Goal: Task Accomplishment & Management: Use online tool/utility

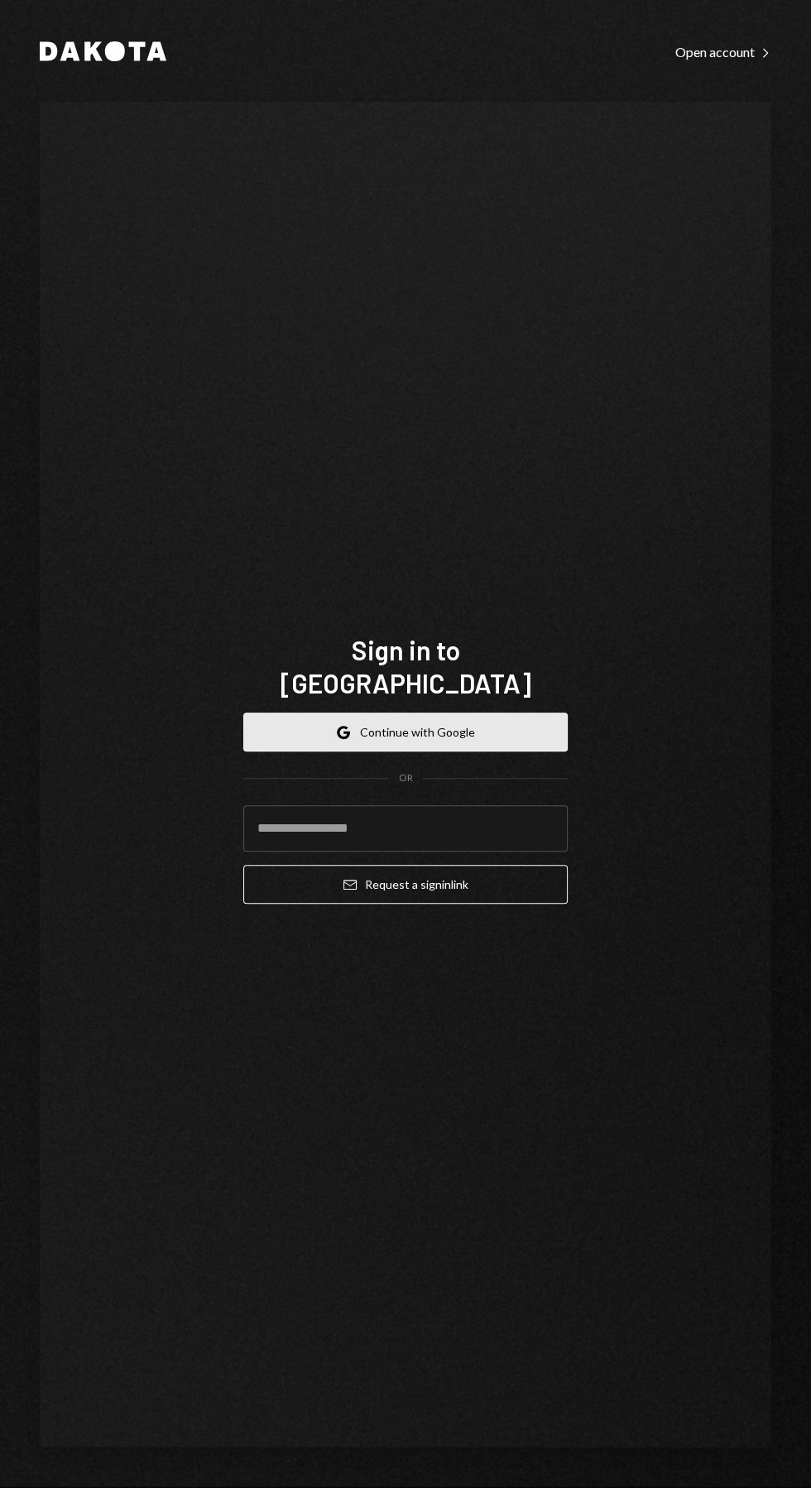
click at [498, 751] on button "Google Continue with Google" at bounding box center [405, 731] width 324 height 39
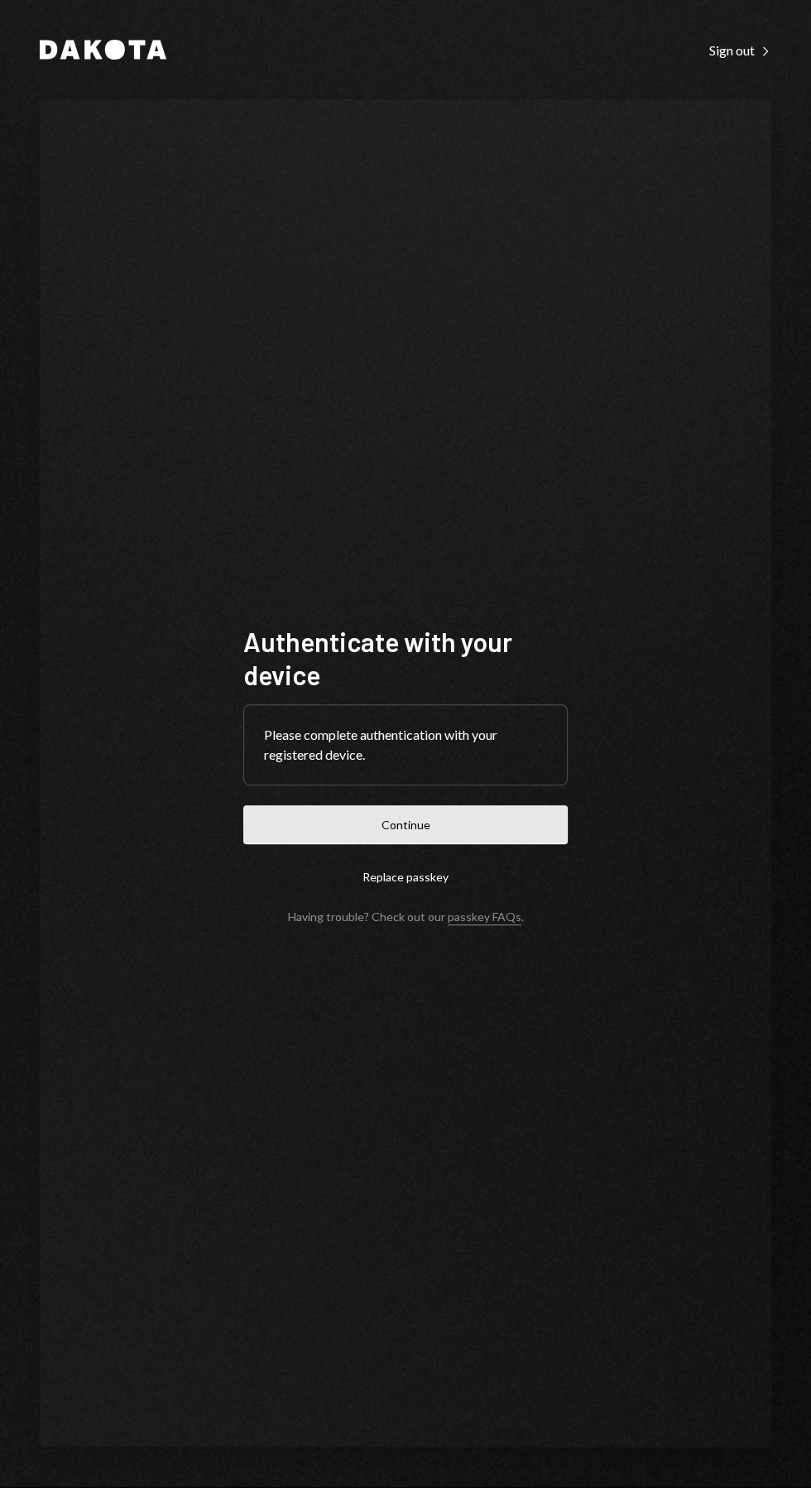
click at [486, 844] on button "Continue" at bounding box center [405, 824] width 324 height 39
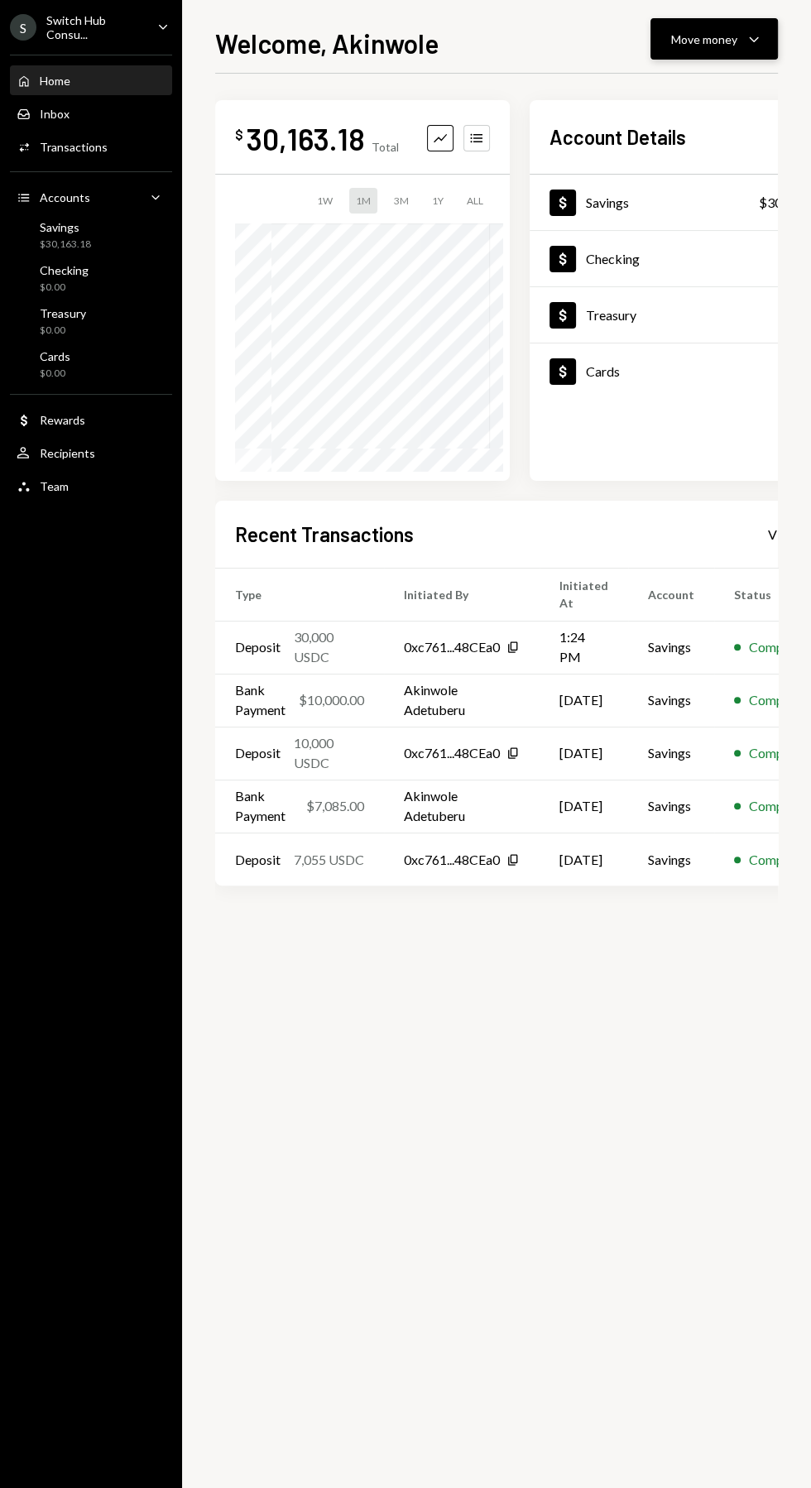
click at [705, 31] on div "Move money" at bounding box center [704, 39] width 66 height 17
click at [623, 89] on icon "Withdraw" at bounding box center [623, 88] width 15 height 15
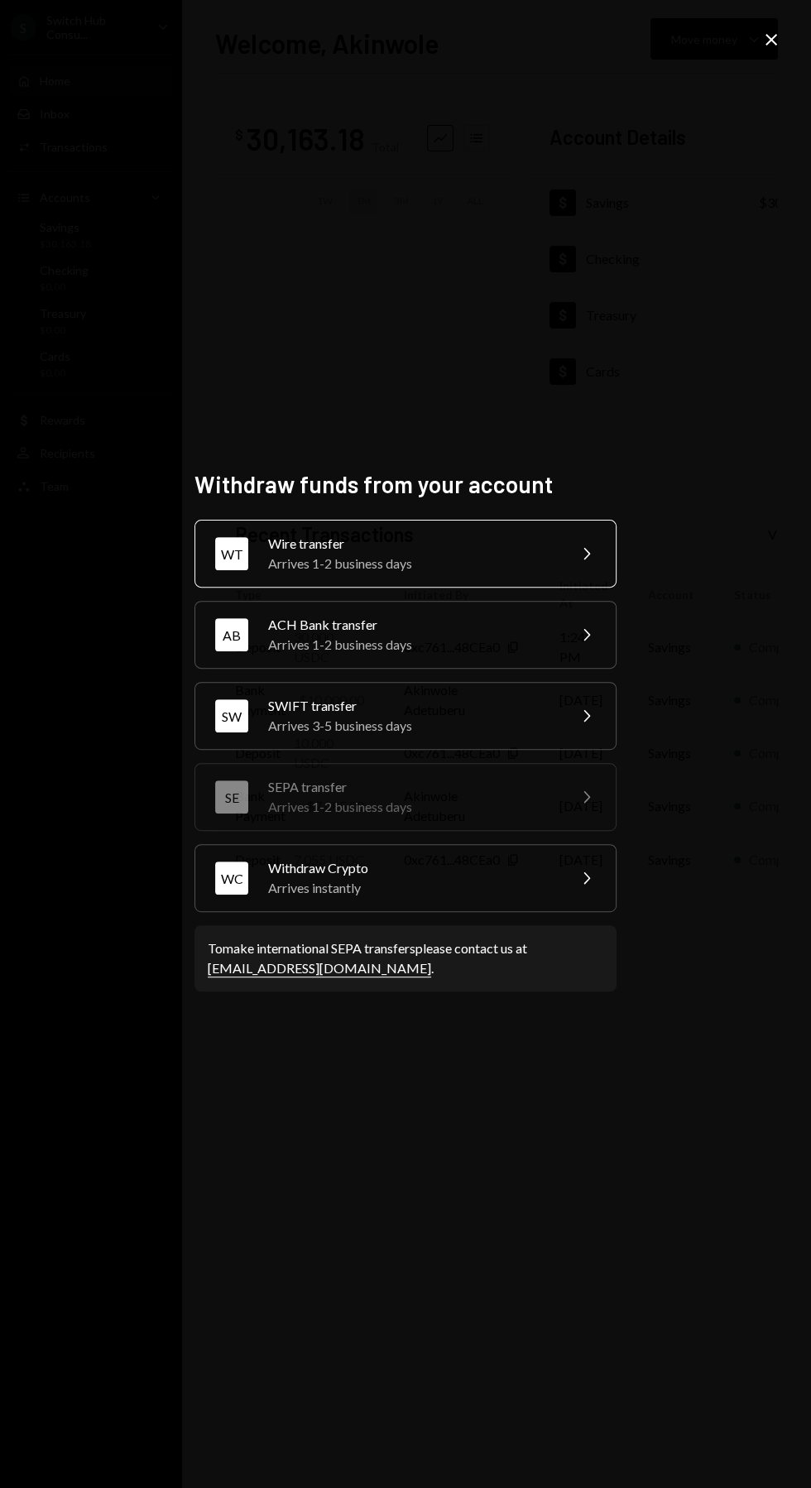
click at [553, 573] on div "Arrives 1-2 business days" at bounding box center [412, 564] width 288 height 20
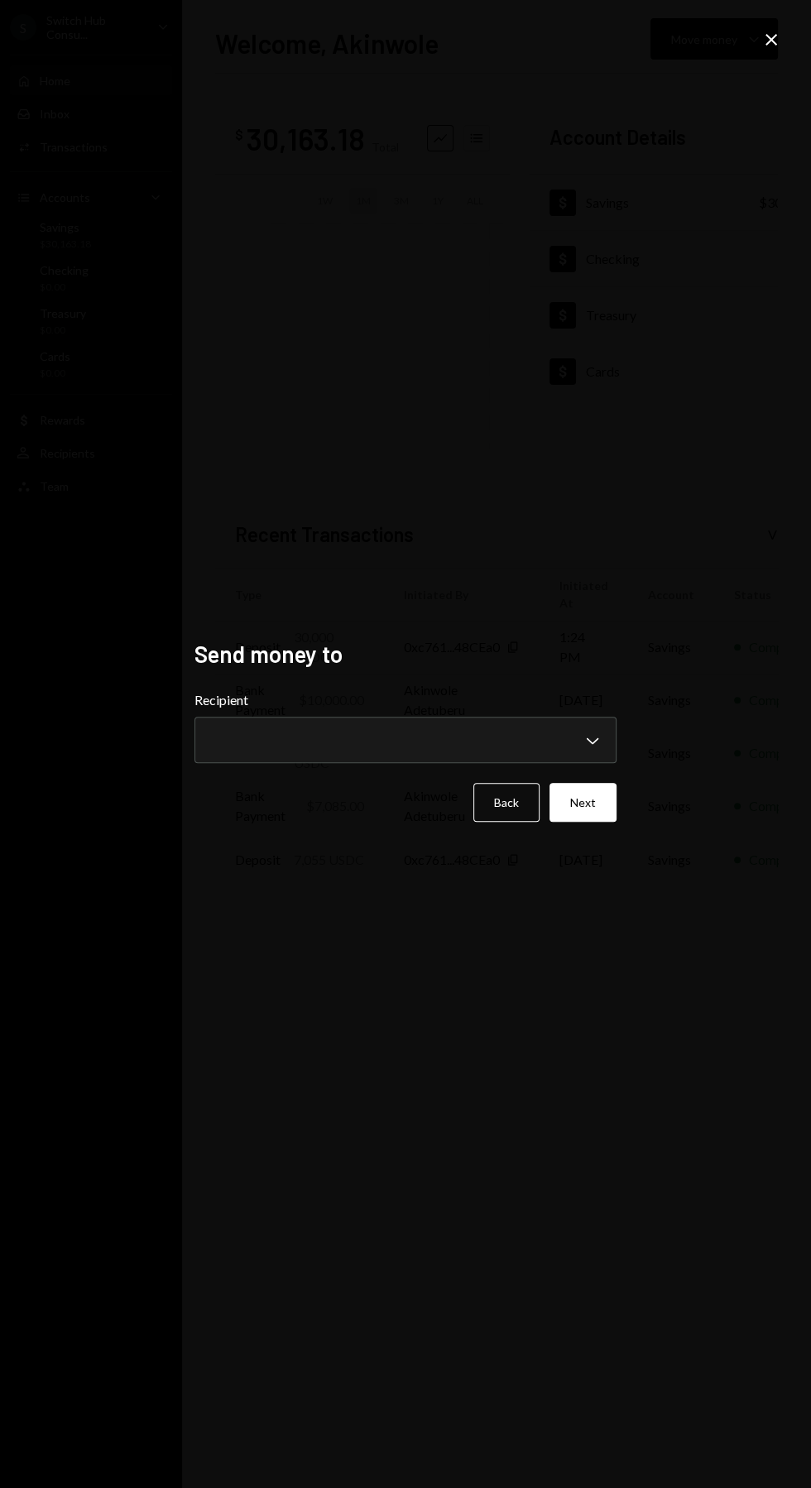
click at [771, 40] on icon at bounding box center [771, 40] width 12 height 12
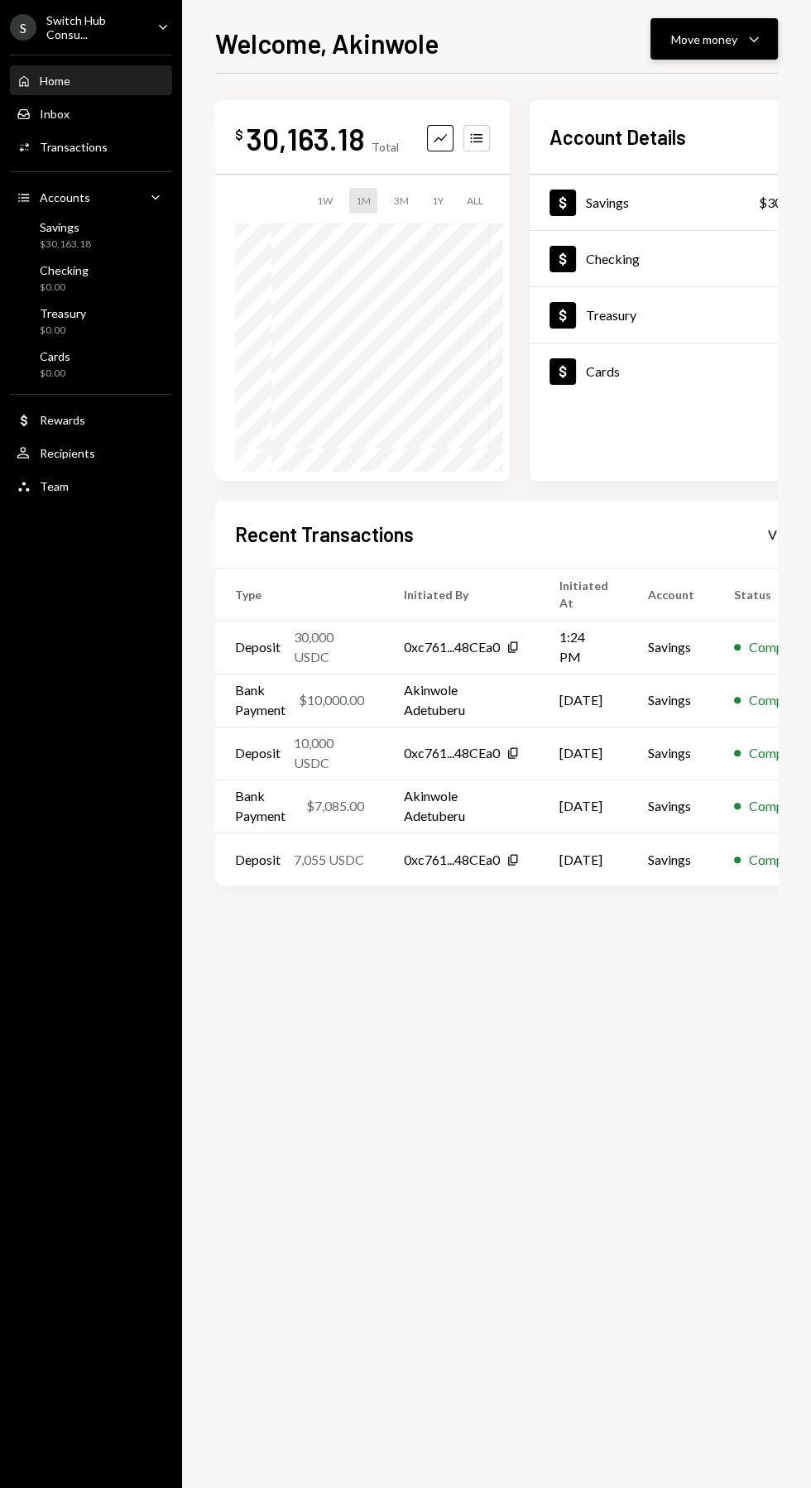
click at [718, 40] on div "Move money" at bounding box center [704, 39] width 66 height 17
click at [692, 89] on div "Send" at bounding box center [700, 88] width 121 height 17
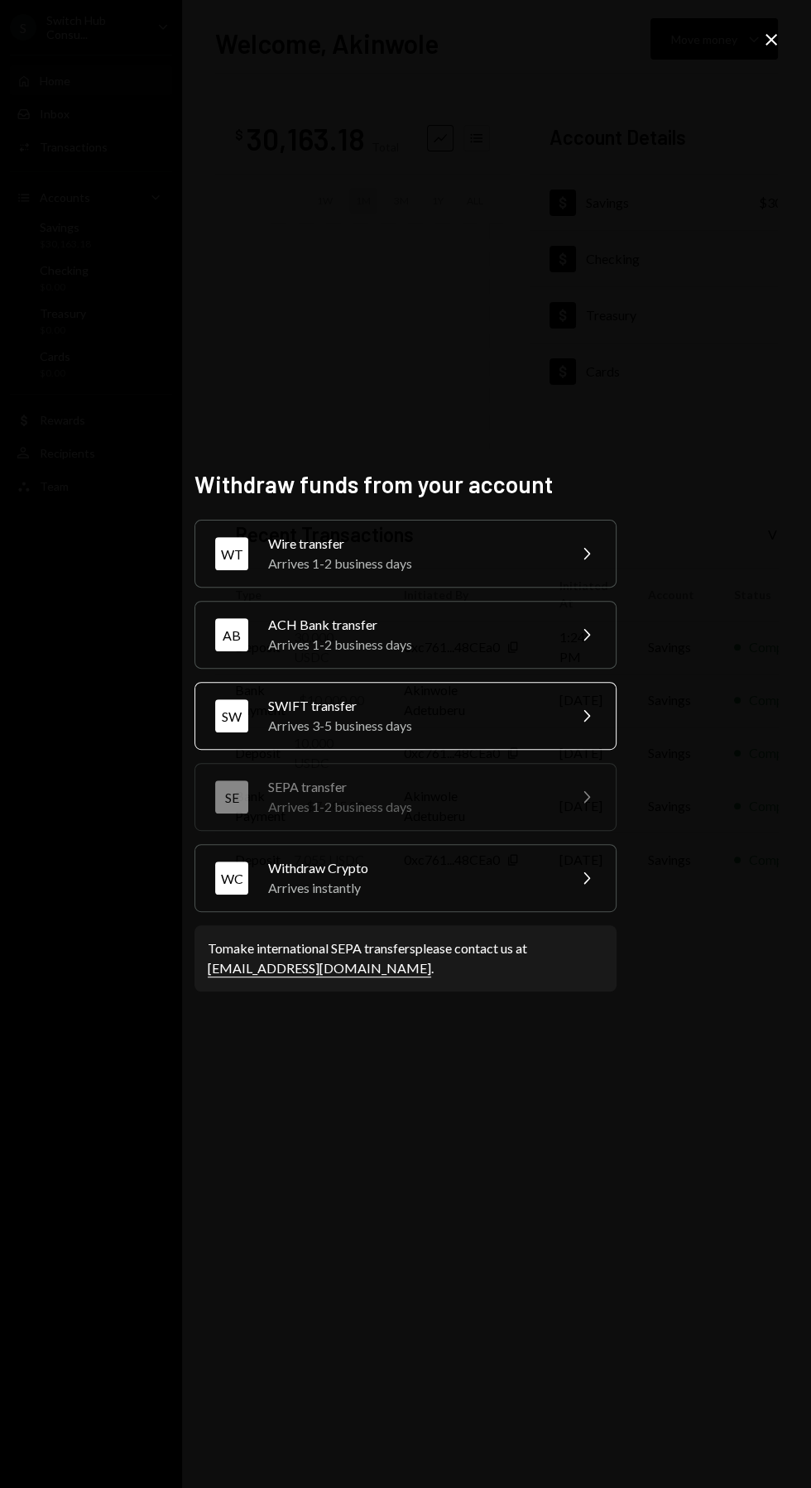
click at [583, 750] on div "SW SWIFT transfer Arrives 3-5 business days Chevron Right" at bounding box center [405, 716] width 422 height 68
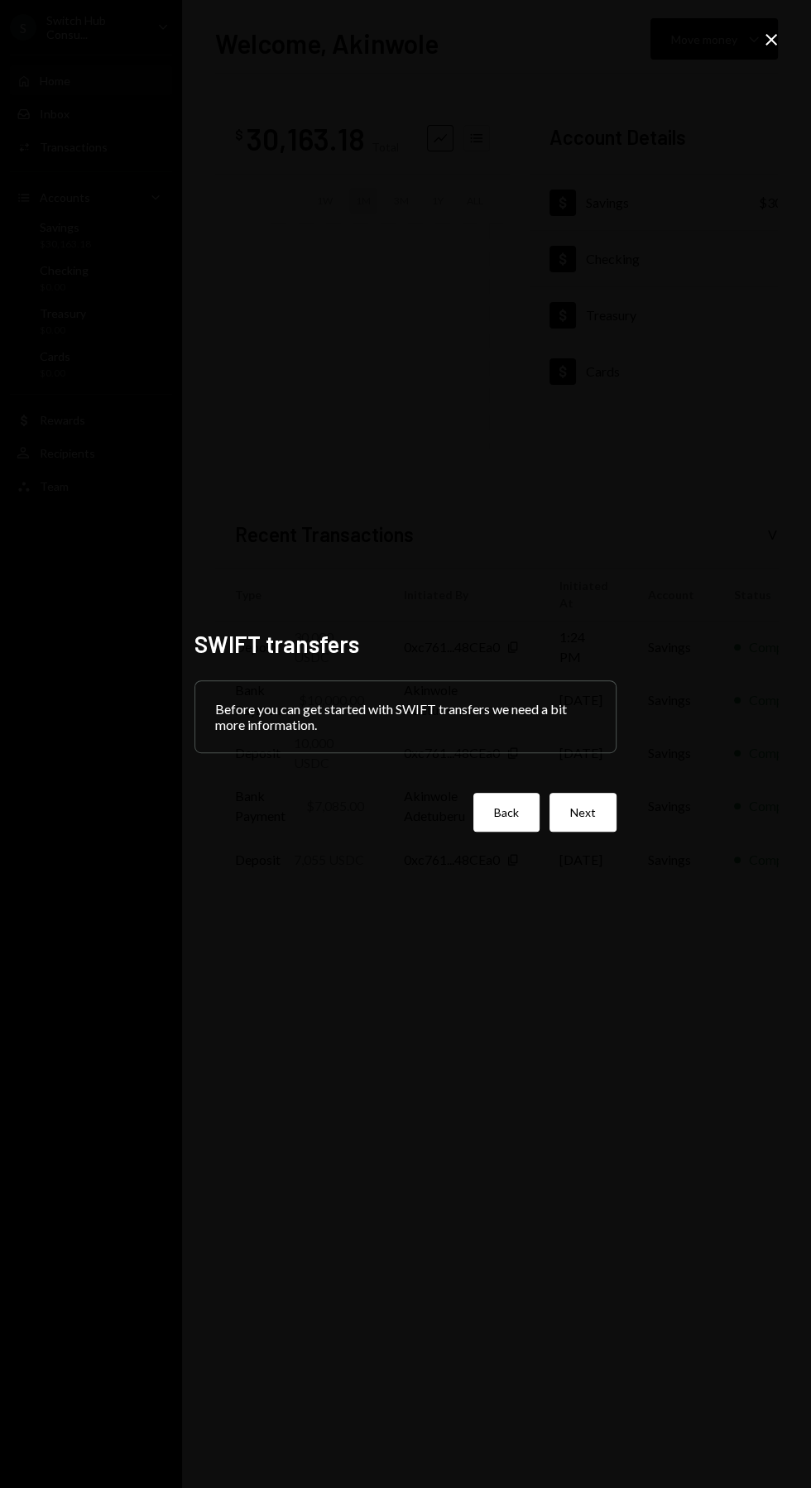
click at [508, 832] on button "Back" at bounding box center [506, 812] width 66 height 39
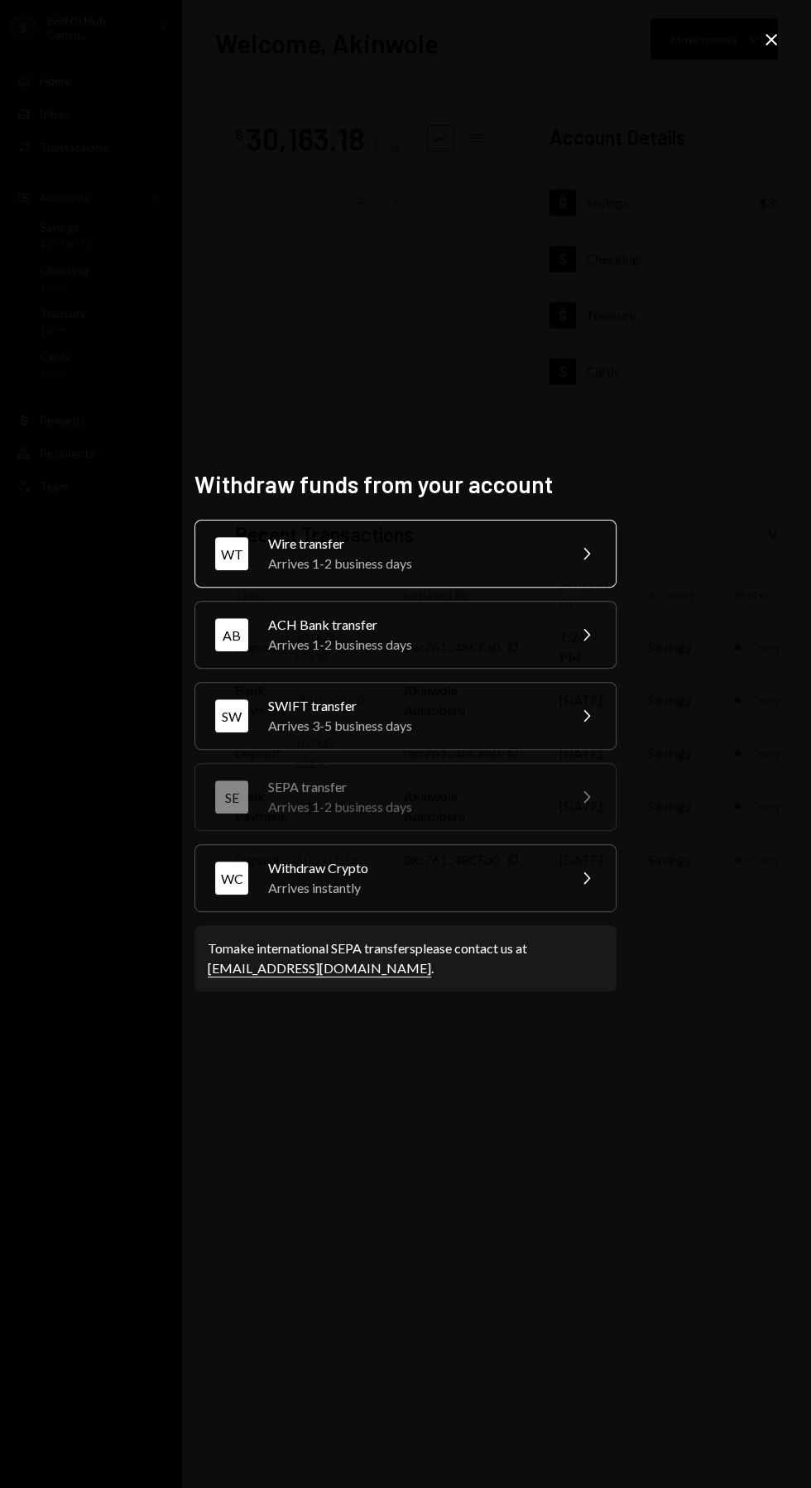
click at [567, 587] on div "WT Wire transfer Arrives 1-2 business days Chevron Right" at bounding box center [405, 554] width 422 height 68
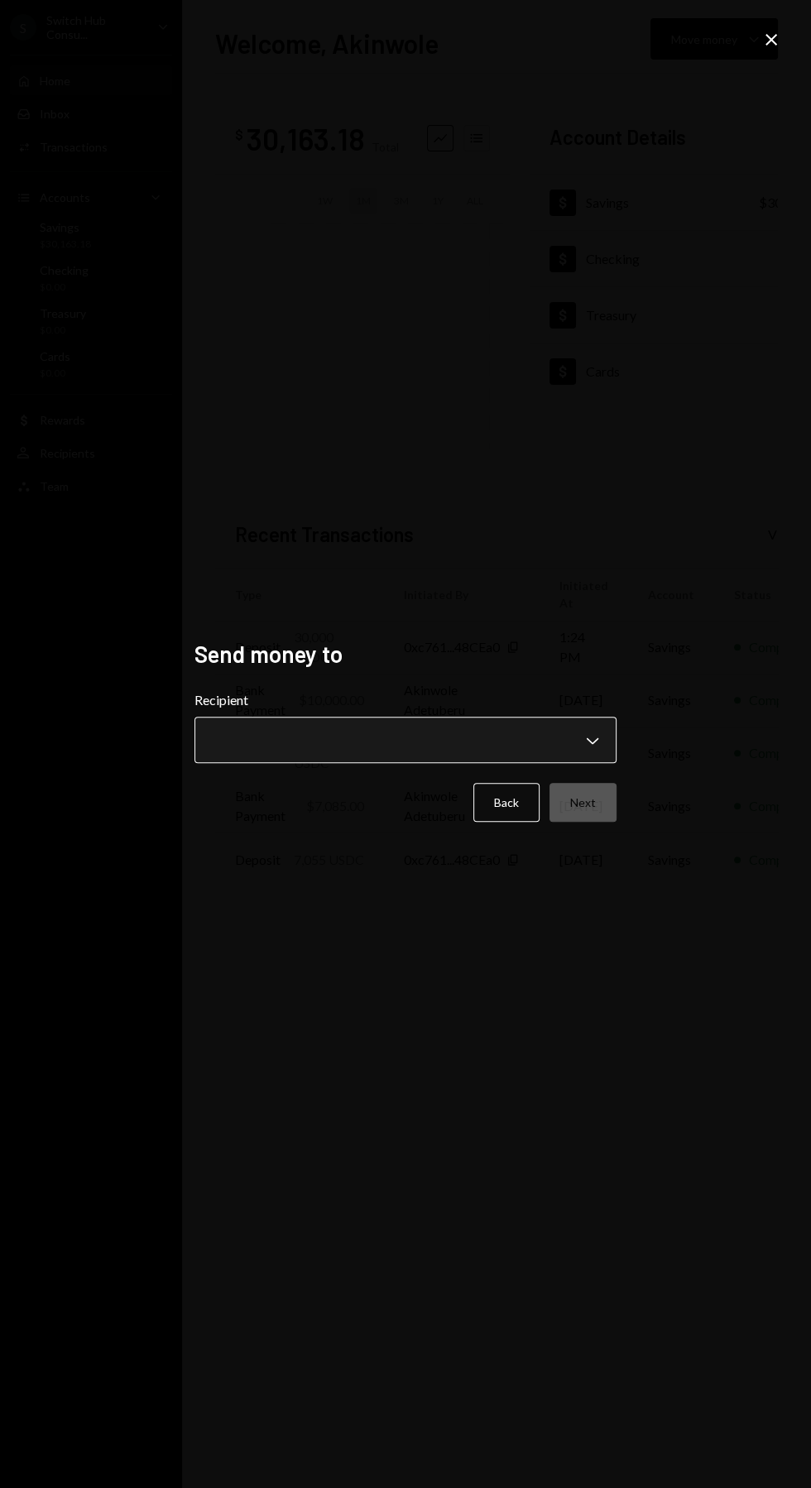
click at [568, 763] on button "Chevron Down" at bounding box center [405, 740] width 422 height 46
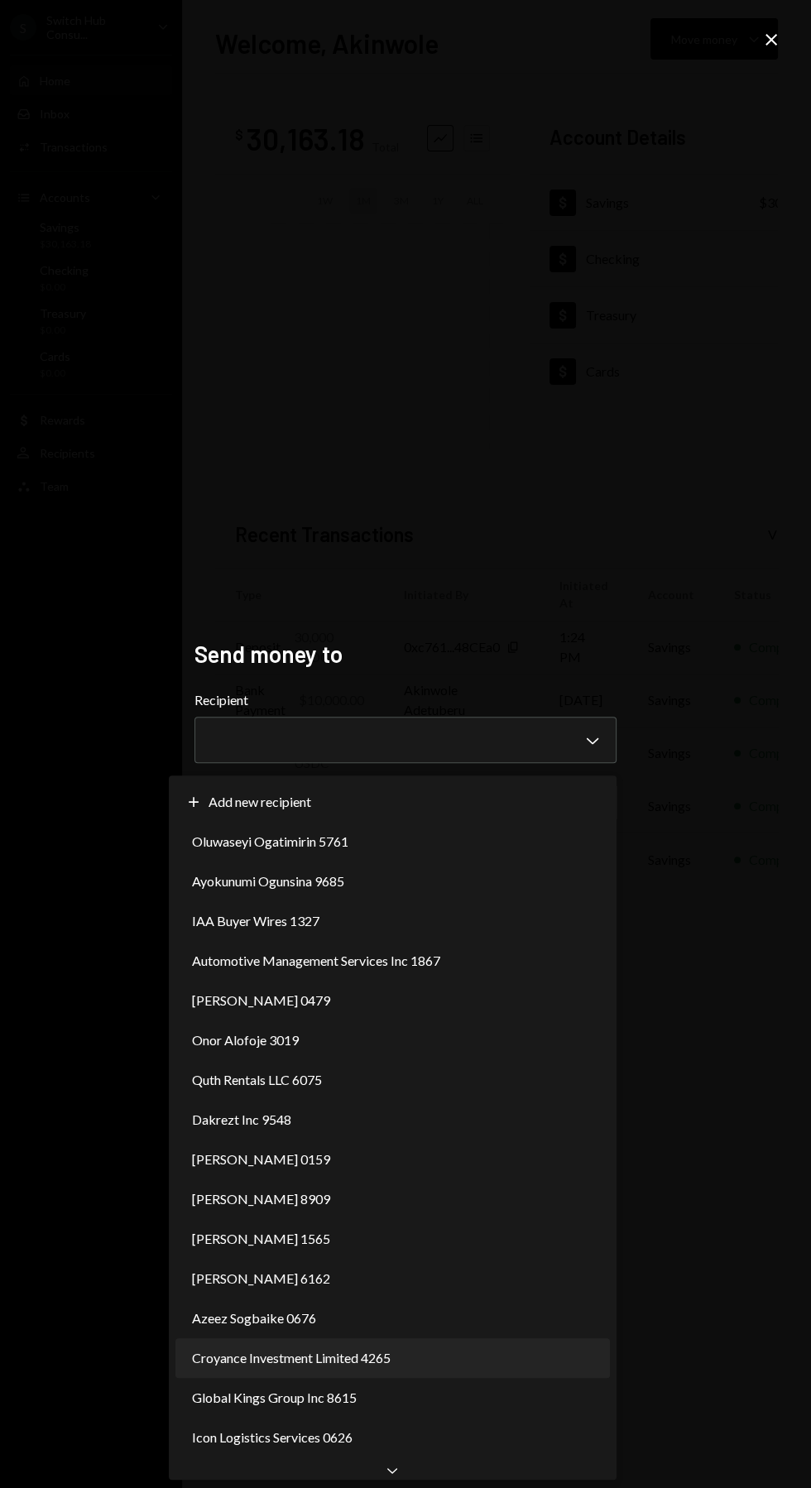
click at [330, 1355] on span "Croyance Investment Limited 4265" at bounding box center [291, 1358] width 199 height 20
select select "**********"
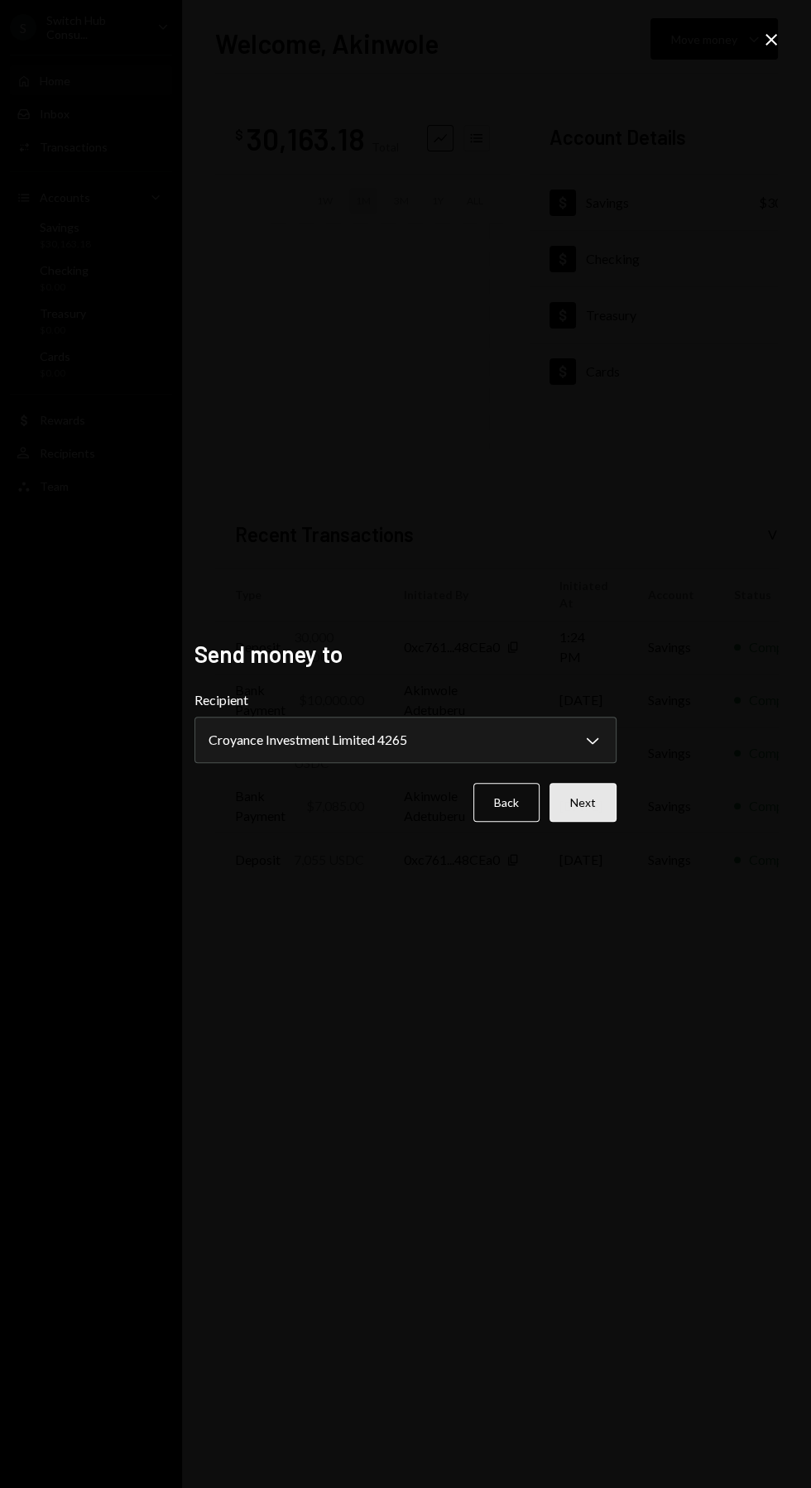
click at [610, 822] on button "Next" at bounding box center [582, 802] width 67 height 39
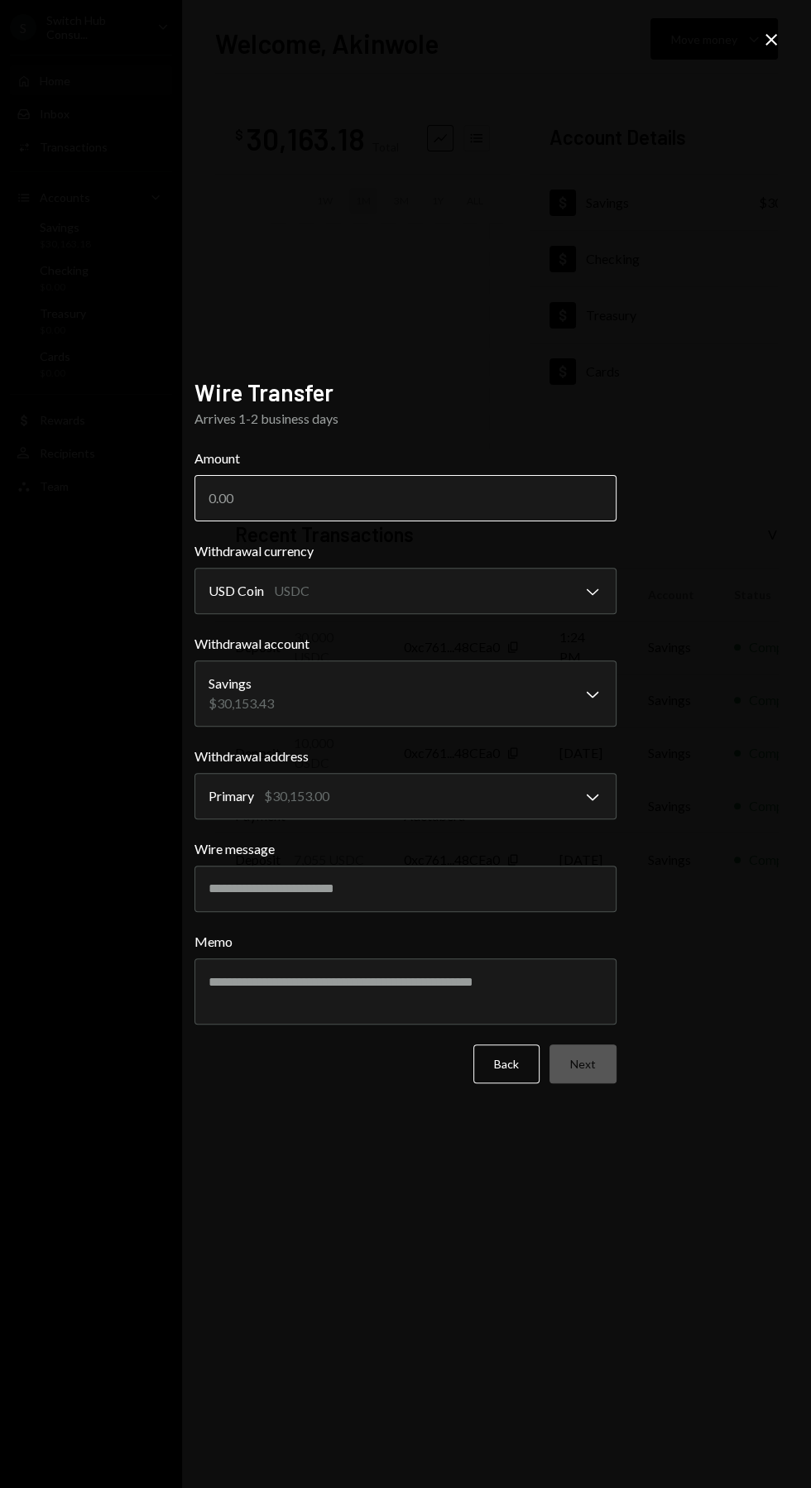
click at [292, 521] on input "Amount" at bounding box center [405, 498] width 422 height 46
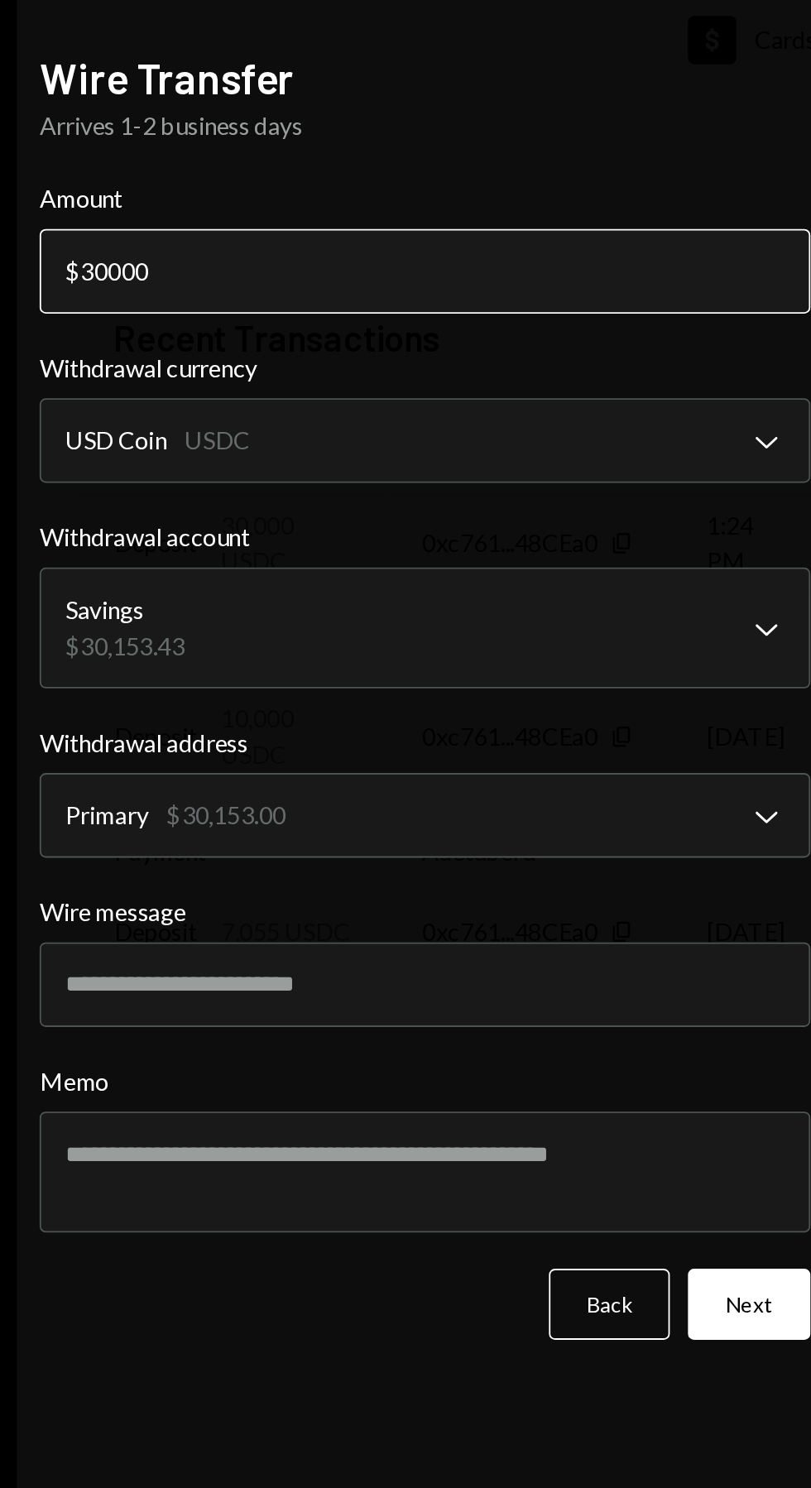
type input "30000"
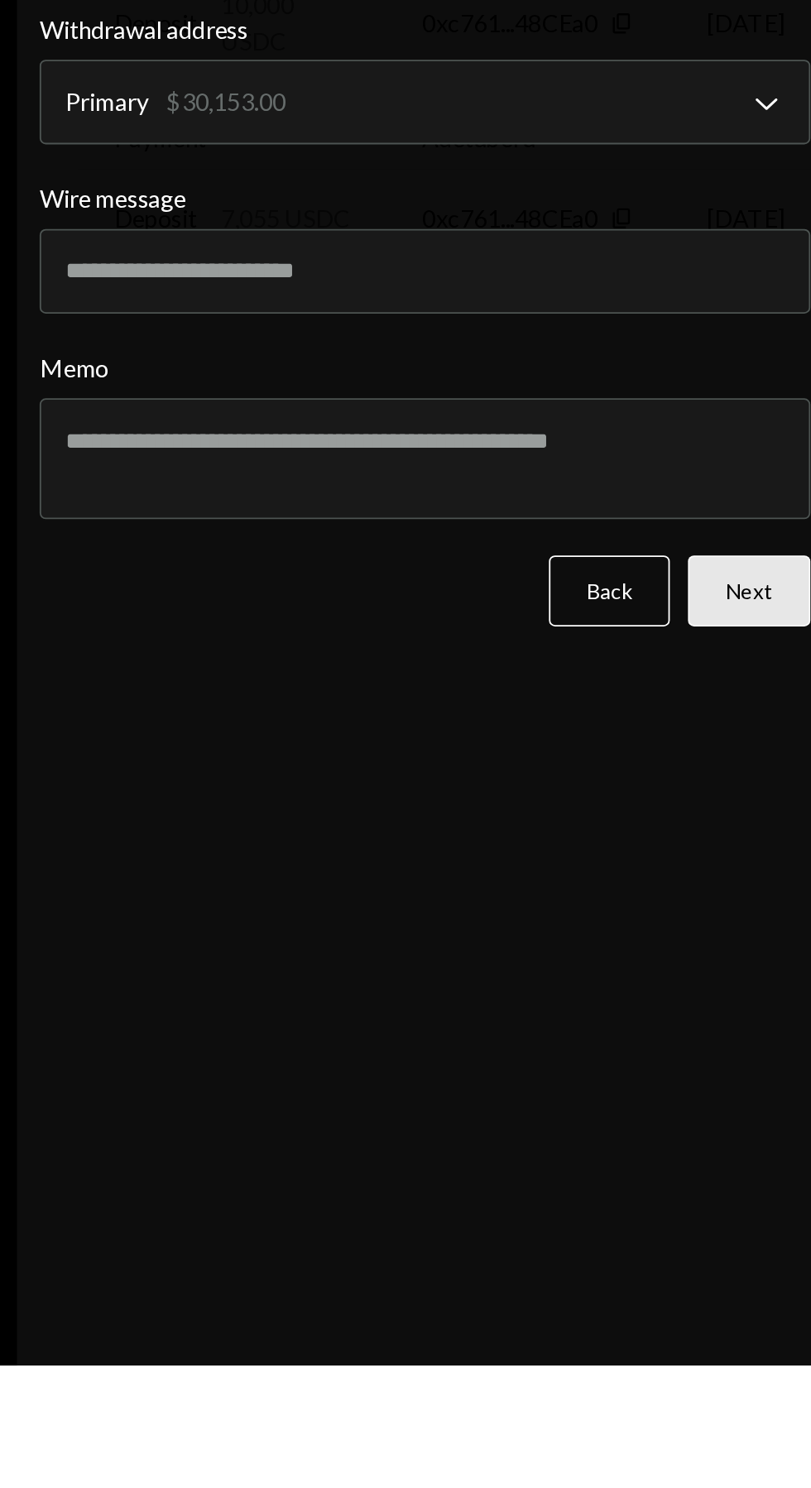
click at [587, 1083] on button "Next" at bounding box center [582, 1063] width 67 height 39
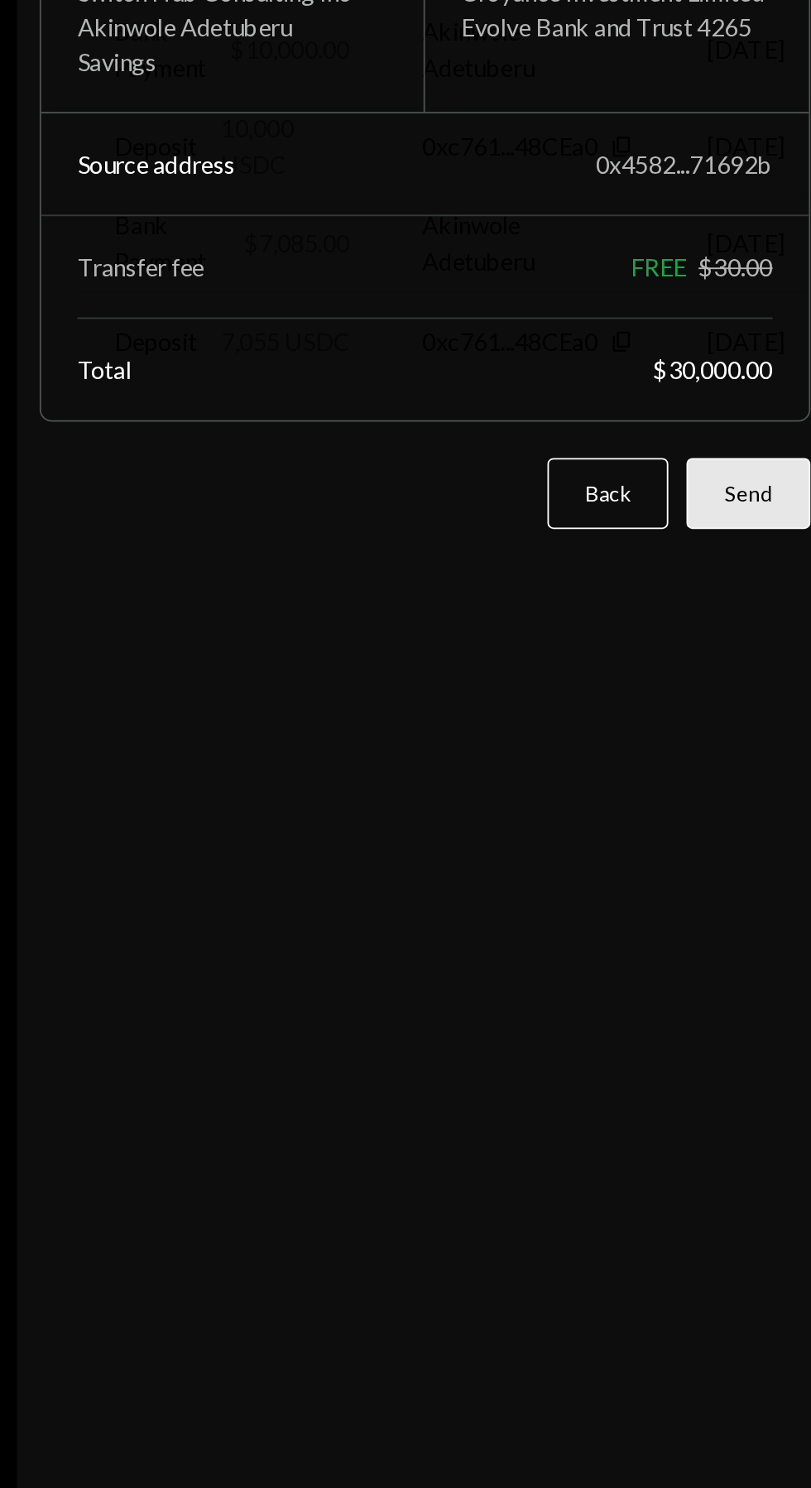
click at [580, 962] on button "Send" at bounding box center [583, 942] width 68 height 39
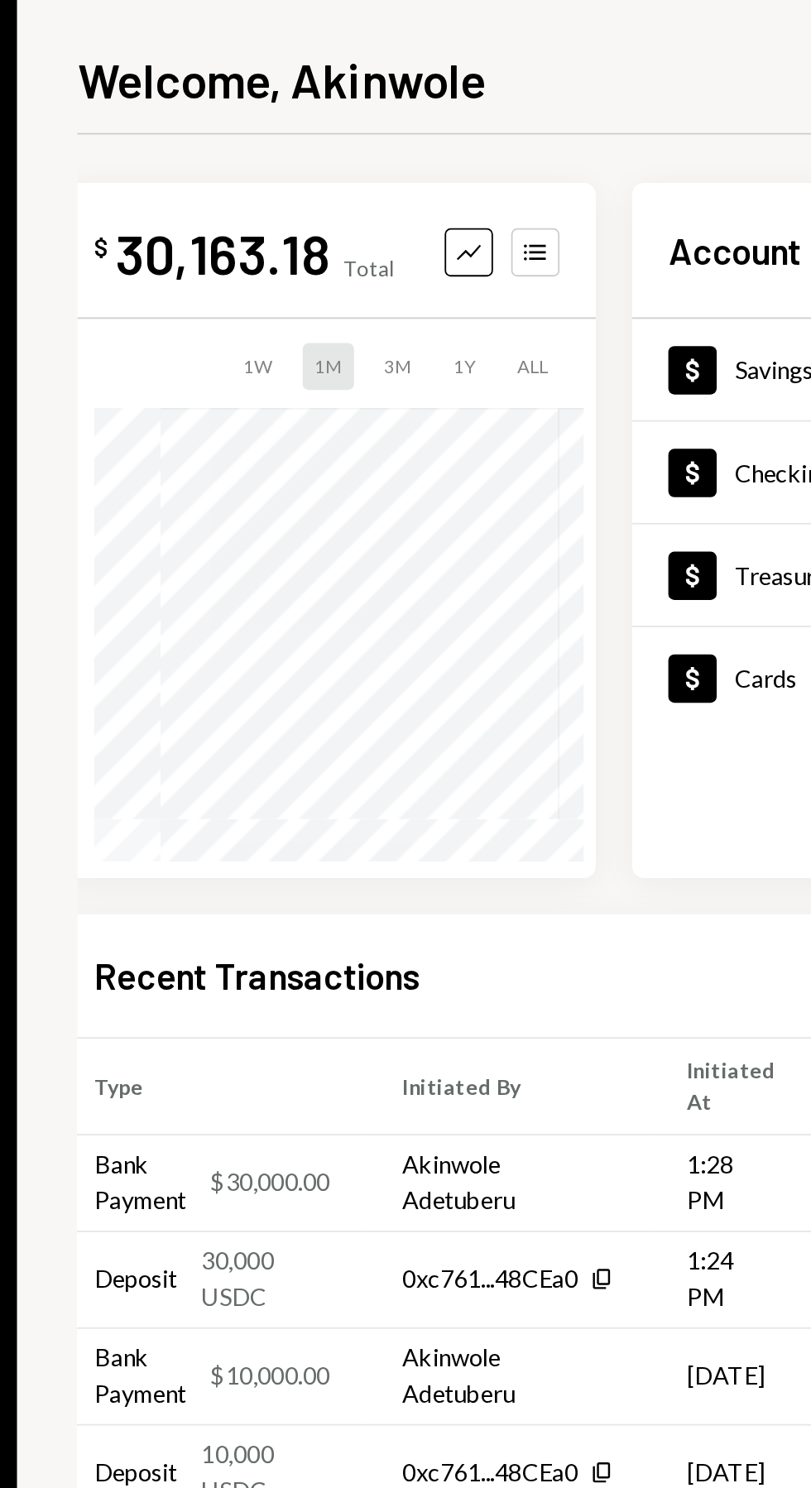
scroll to position [0, 80]
